Goal: Navigation & Orientation: Find specific page/section

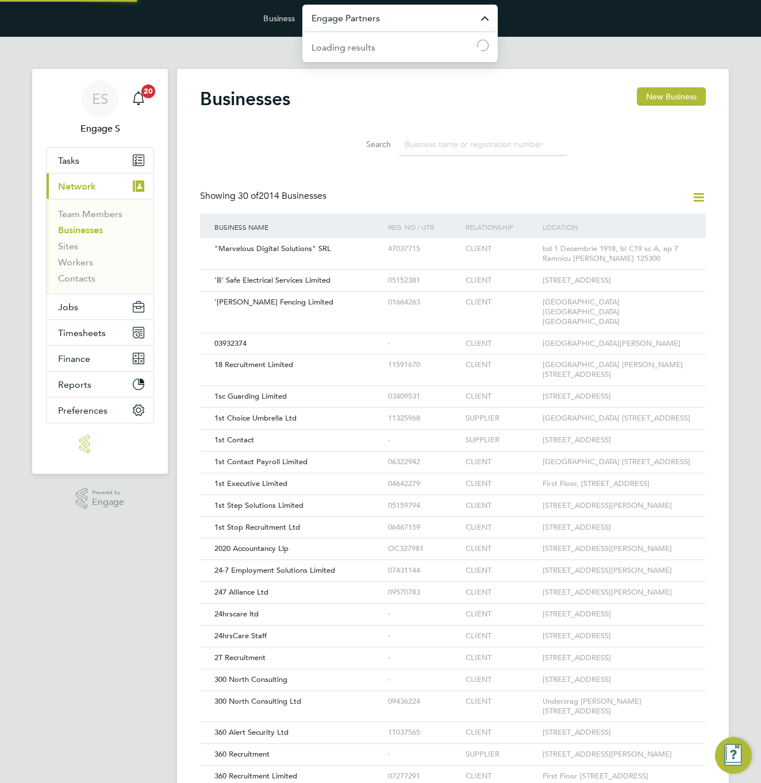
click at [443, 20] on input "Engage Partners" at bounding box center [399, 18] width 195 height 27
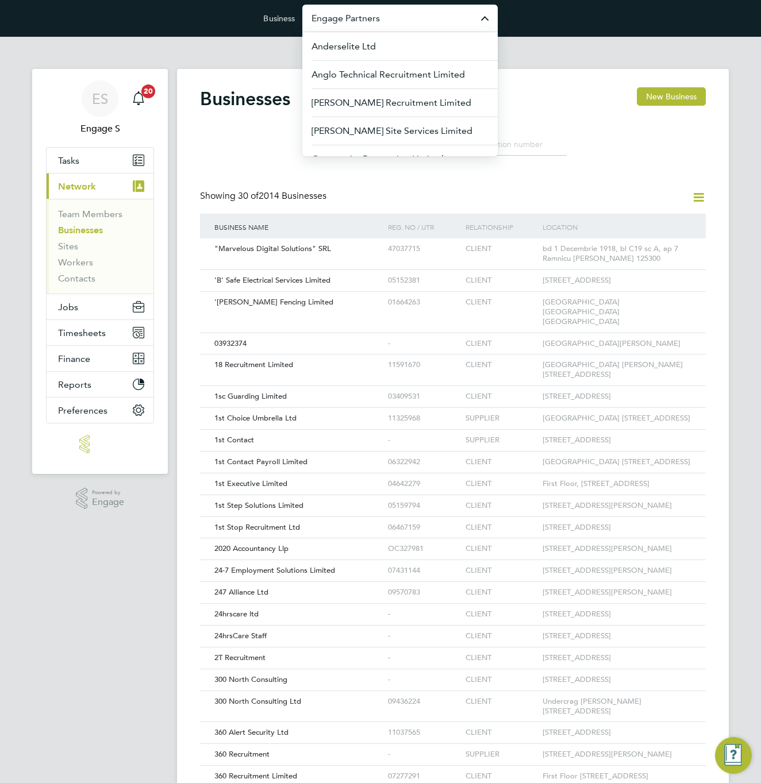
click at [443, 20] on input "Engage Partners" at bounding box center [399, 18] width 195 height 27
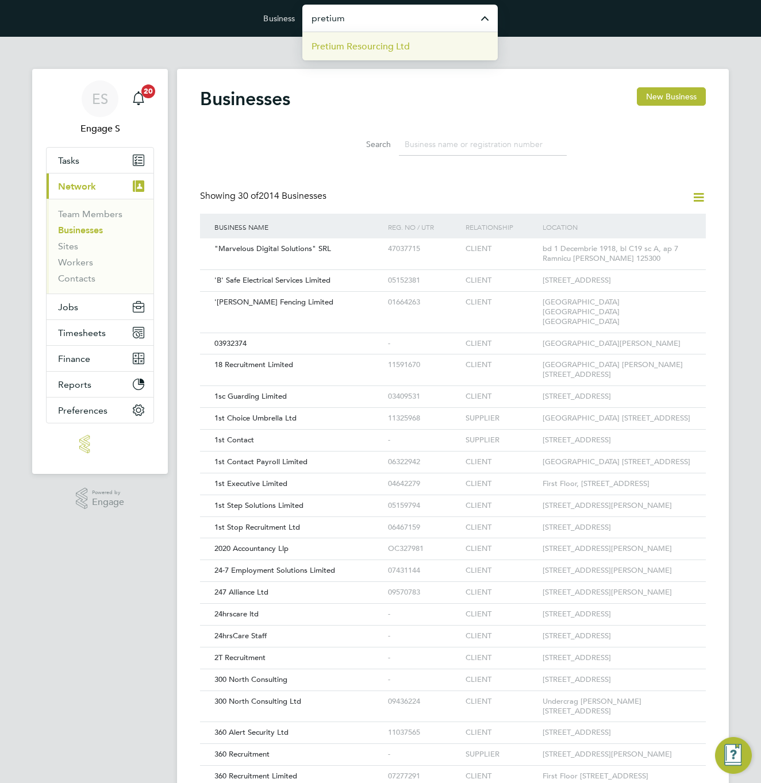
click at [346, 55] on li "Pretium Resourcing Ltd" at bounding box center [399, 46] width 195 height 28
type input "Pretium Resourcing Ltd"
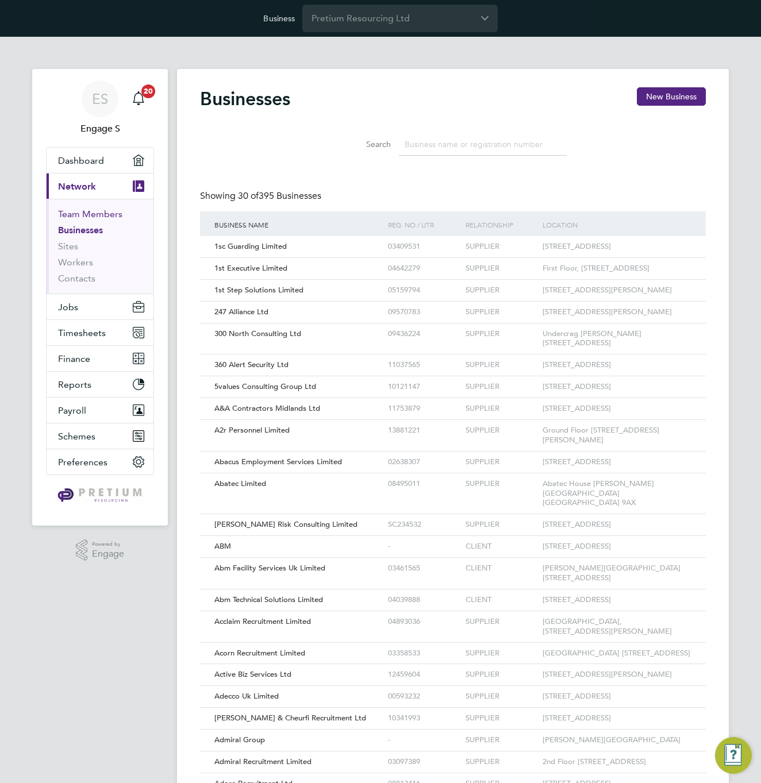
click at [104, 216] on link "Team Members" at bounding box center [90, 214] width 64 height 11
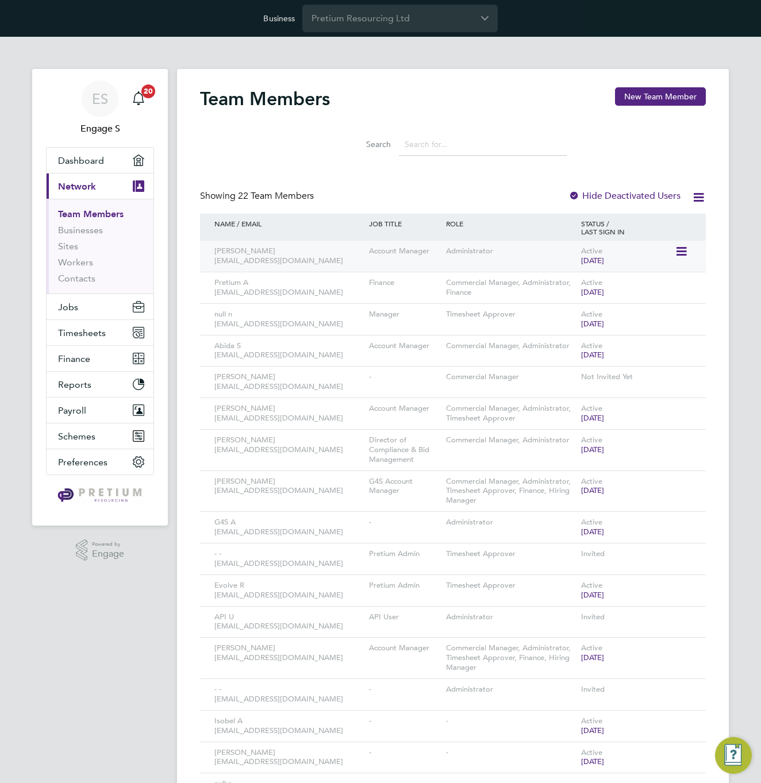
click at [680, 249] on icon at bounding box center [680, 252] width 11 height 14
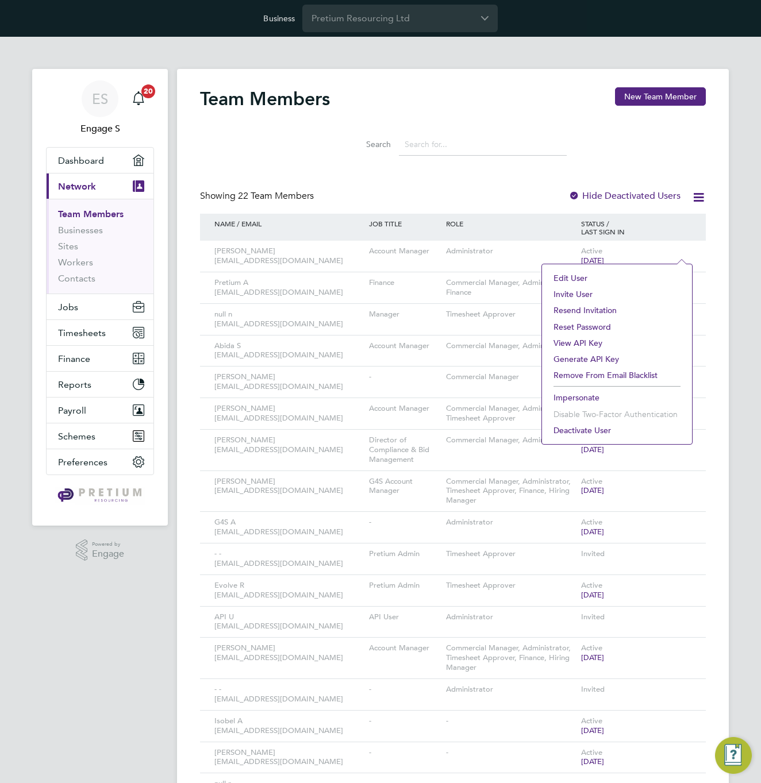
click at [567, 394] on li "Impersonate" at bounding box center [617, 398] width 139 height 16
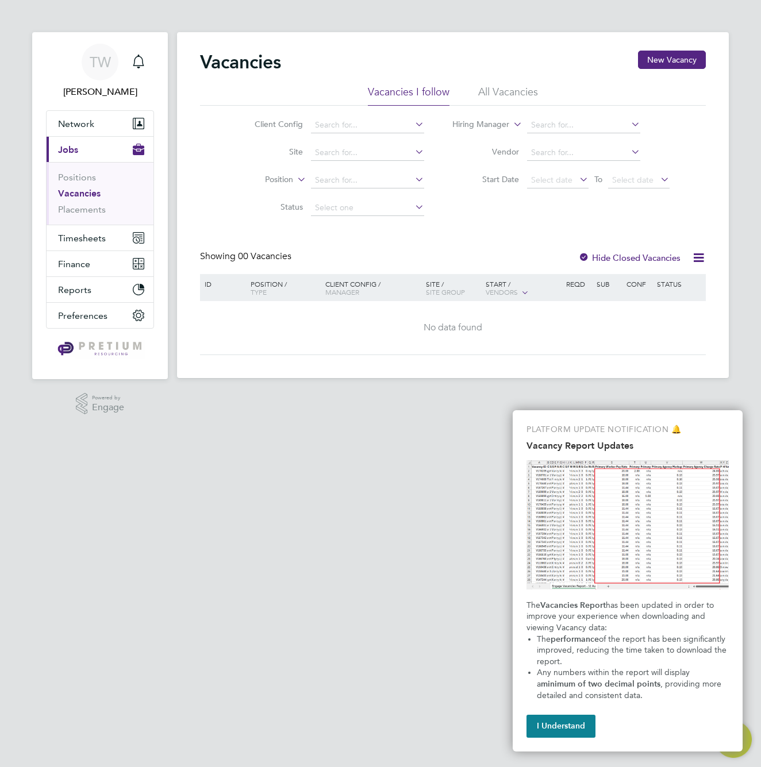
click at [507, 92] on li "All Vacancies" at bounding box center [508, 95] width 60 height 21
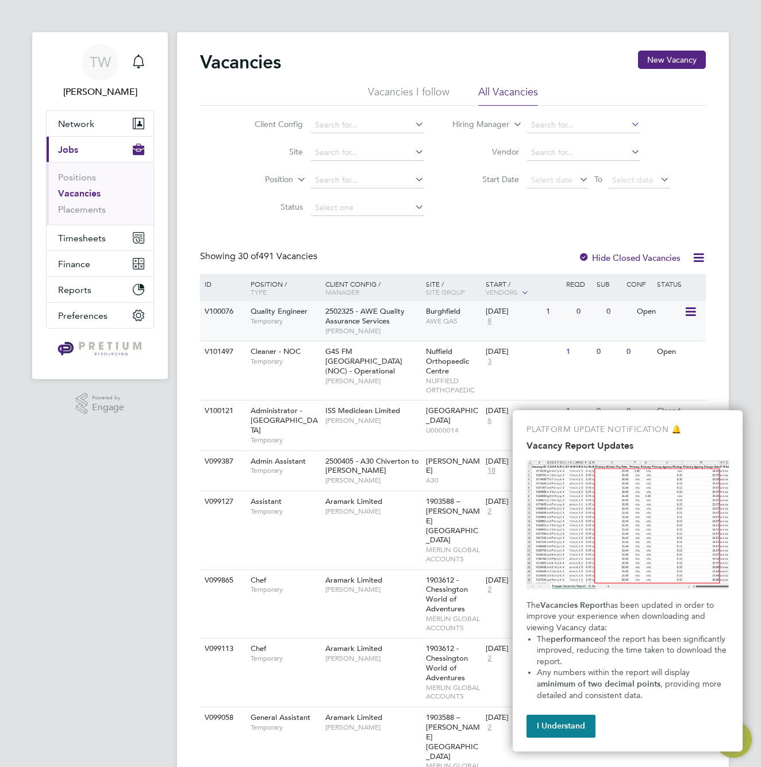
click at [649, 316] on div "Open" at bounding box center [659, 311] width 50 height 21
click at [81, 174] on link "Positions" at bounding box center [77, 177] width 38 height 11
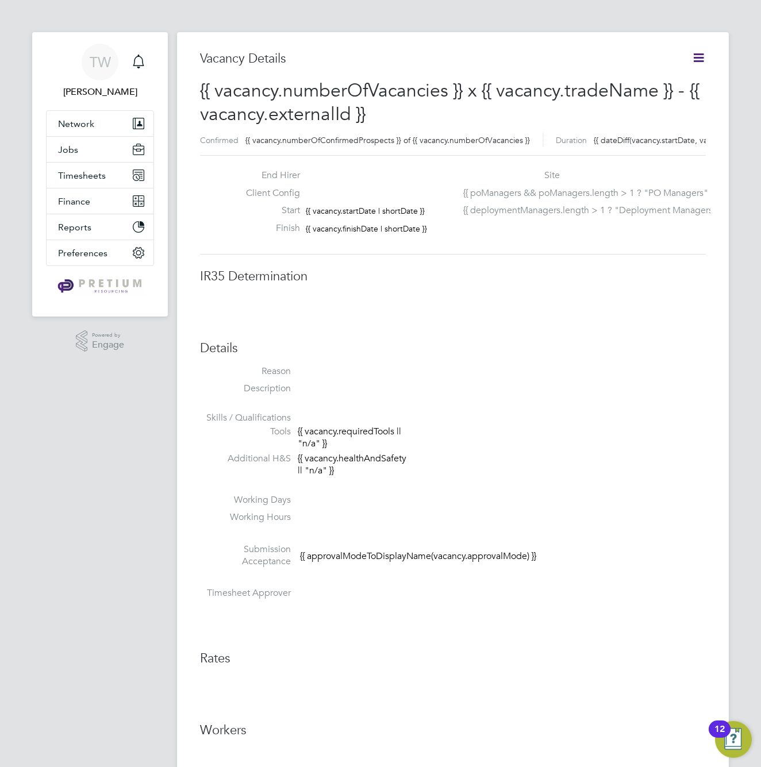
click at [696, 58] on icon at bounding box center [698, 58] width 14 height 14
click at [77, 155] on button "Jobs" at bounding box center [100, 149] width 107 height 25
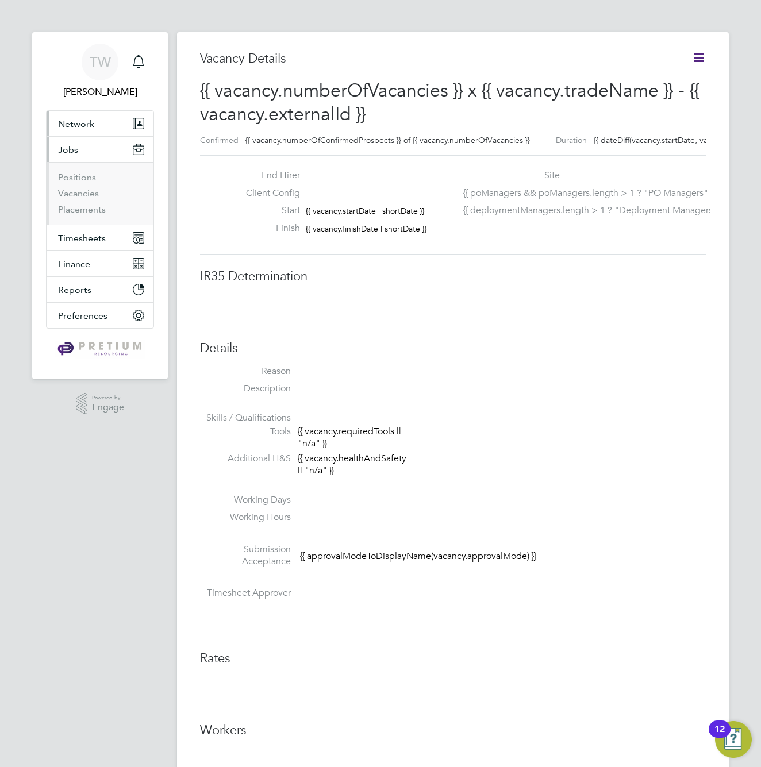
click at [83, 123] on span "Network" at bounding box center [76, 123] width 36 height 11
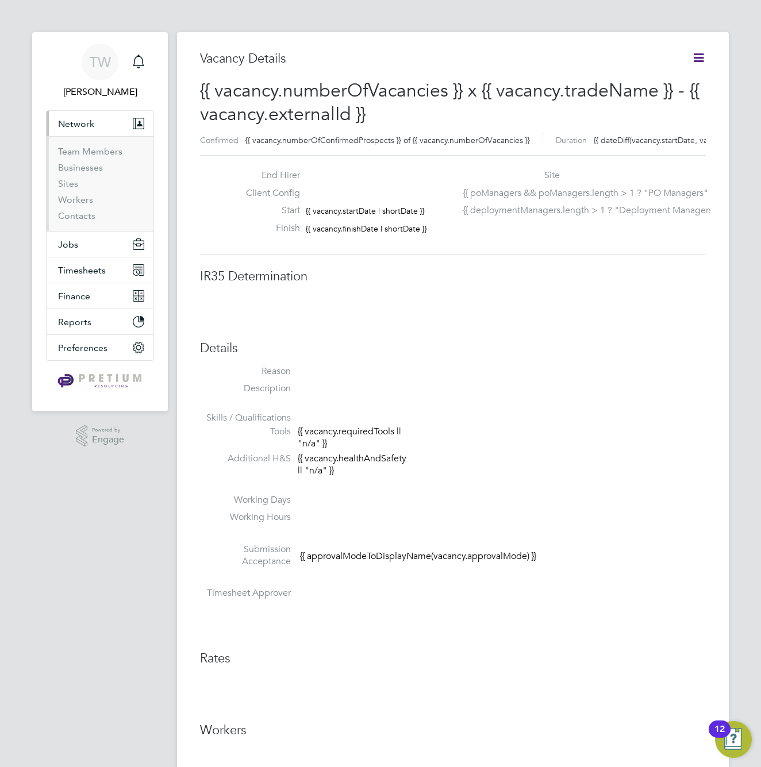
click at [78, 124] on span "Network" at bounding box center [76, 123] width 36 height 11
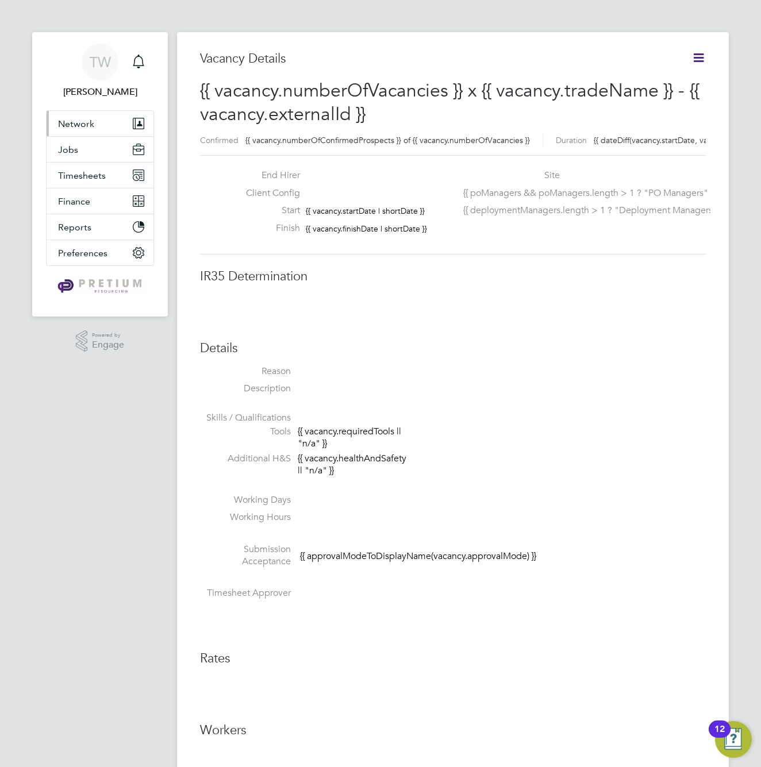
click at [78, 124] on span "Network" at bounding box center [76, 123] width 36 height 11
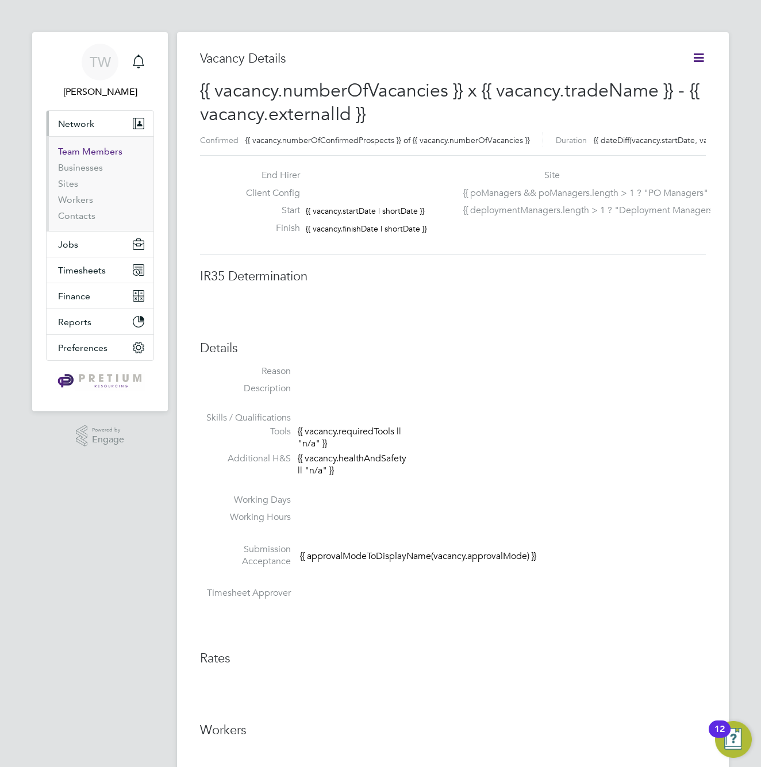
click at [75, 152] on link "Team Members" at bounding box center [90, 151] width 64 height 11
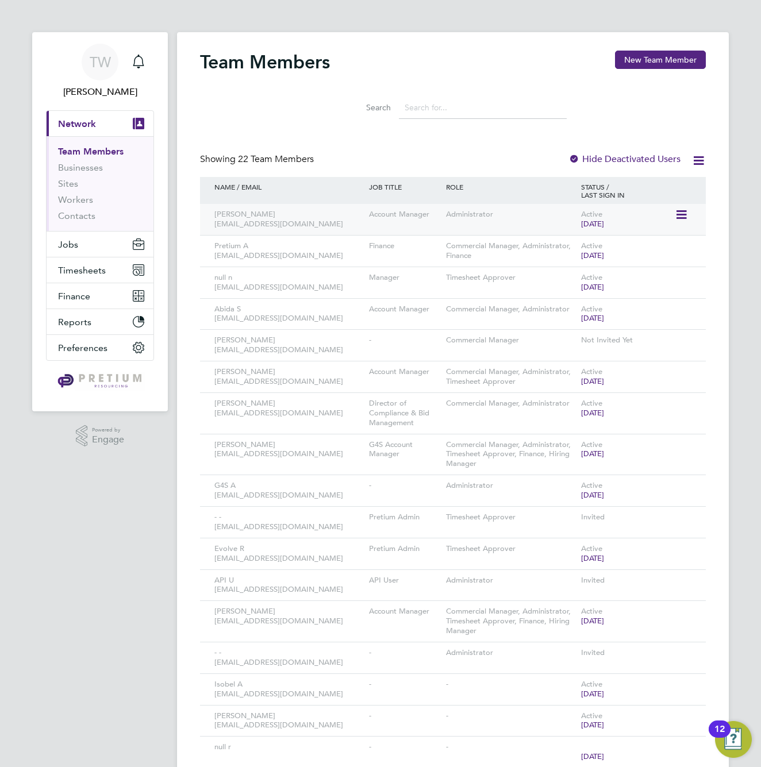
click at [429, 222] on div "Account Manager" at bounding box center [404, 214] width 77 height 21
click at [461, 214] on div "Administrator" at bounding box center [510, 214] width 135 height 21
click at [74, 168] on link "Businesses" at bounding box center [80, 167] width 45 height 11
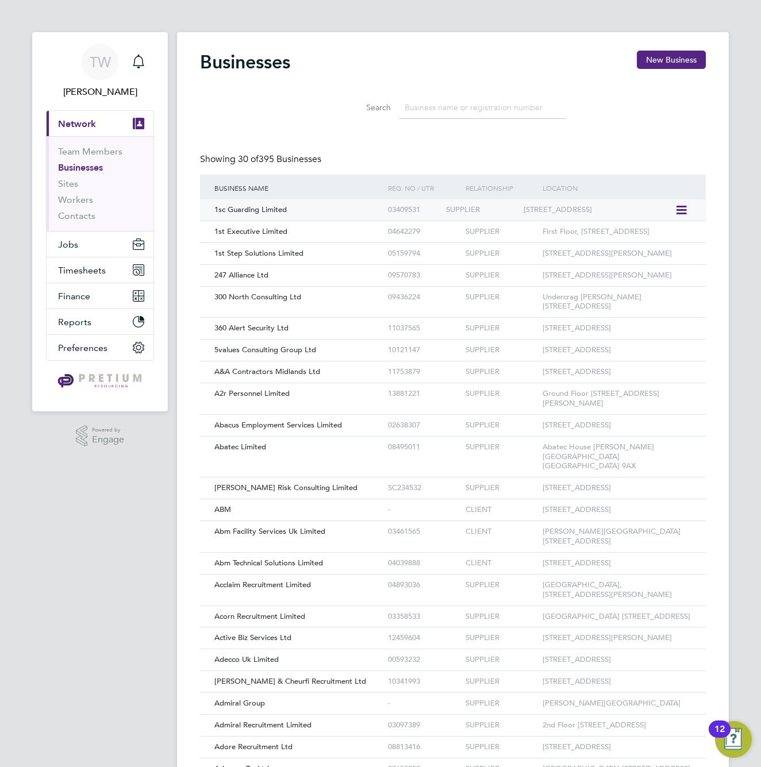
click at [406, 210] on div "03409531" at bounding box center [414, 209] width 58 height 21
